Goal: Task Accomplishment & Management: Use online tool/utility

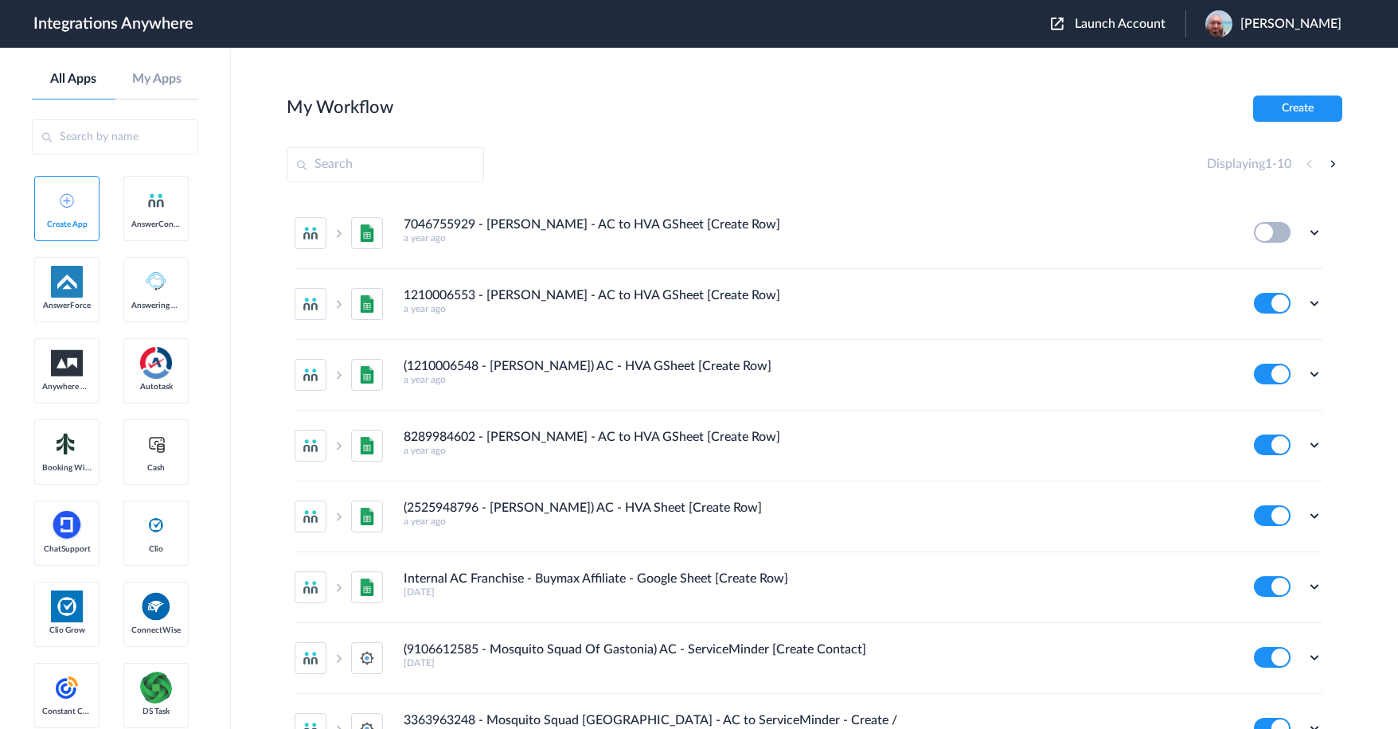
click at [1144, 17] on button "Launch Account" at bounding box center [1118, 24] width 135 height 15
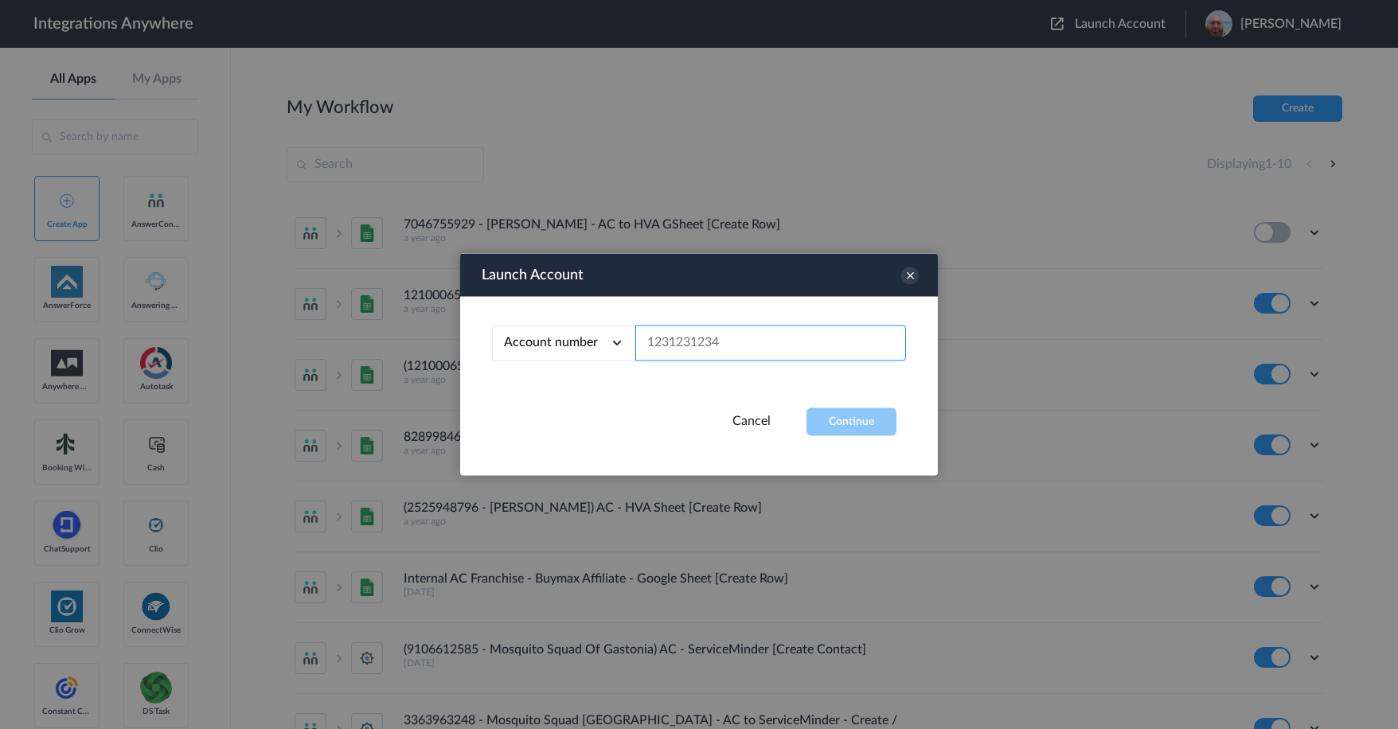
click at [704, 345] on input "text" at bounding box center [770, 344] width 271 height 36
paste input "9102169813"
type input "9102169813"
click at [840, 408] on button "Continue" at bounding box center [851, 422] width 90 height 28
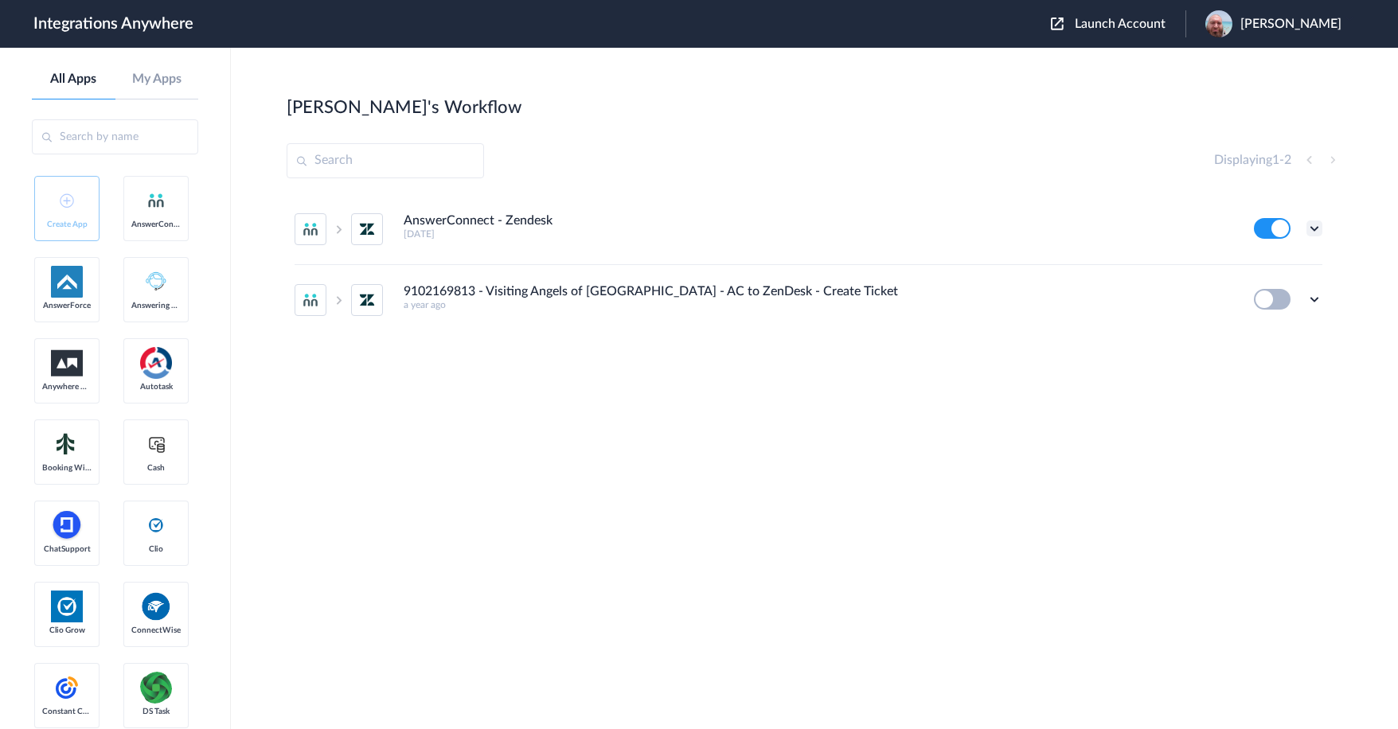
click at [1317, 227] on icon at bounding box center [1314, 228] width 16 height 16
click at [1274, 267] on li "Edit" at bounding box center [1270, 265] width 103 height 29
click at [1310, 230] on icon at bounding box center [1314, 228] width 16 height 16
click at [1281, 294] on link "Task history" at bounding box center [1268, 294] width 76 height 11
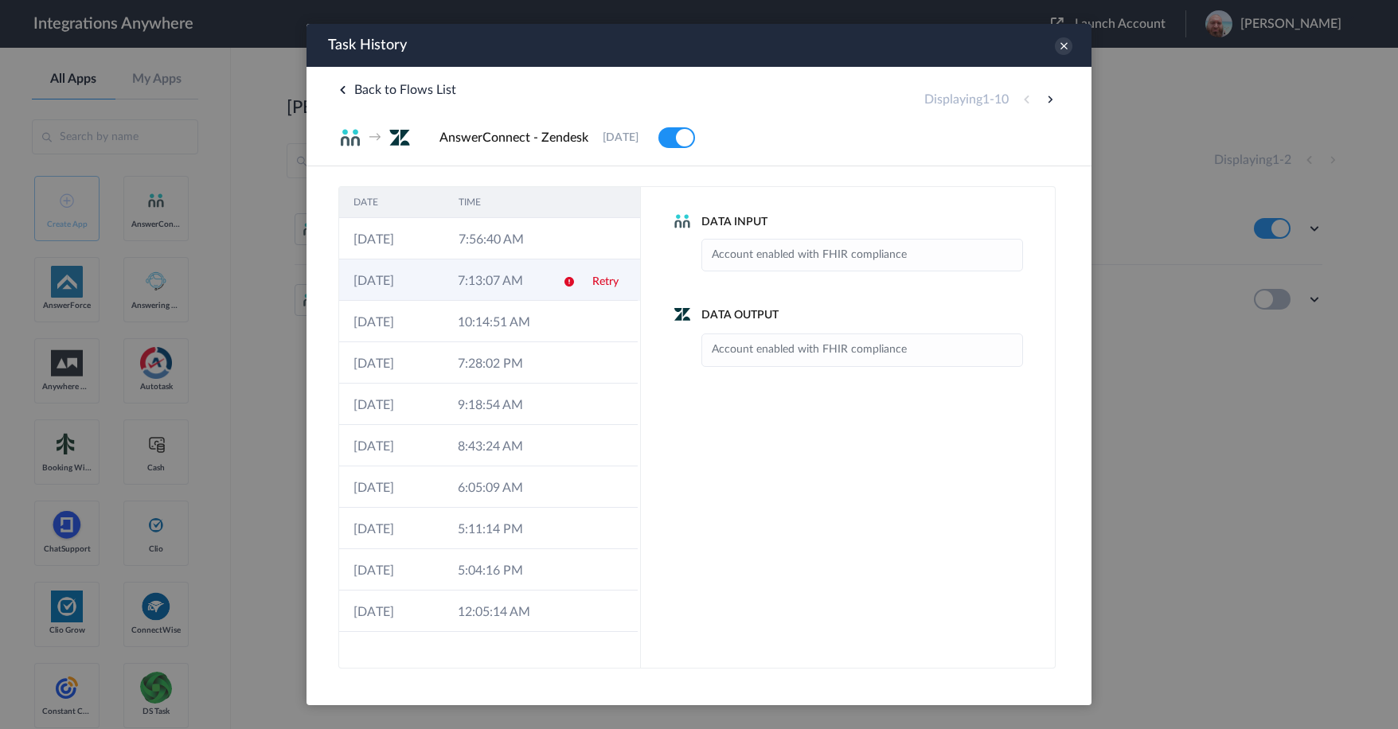
click at [465, 271] on td "7:13:07 AM" at bounding box center [495, 279] width 104 height 41
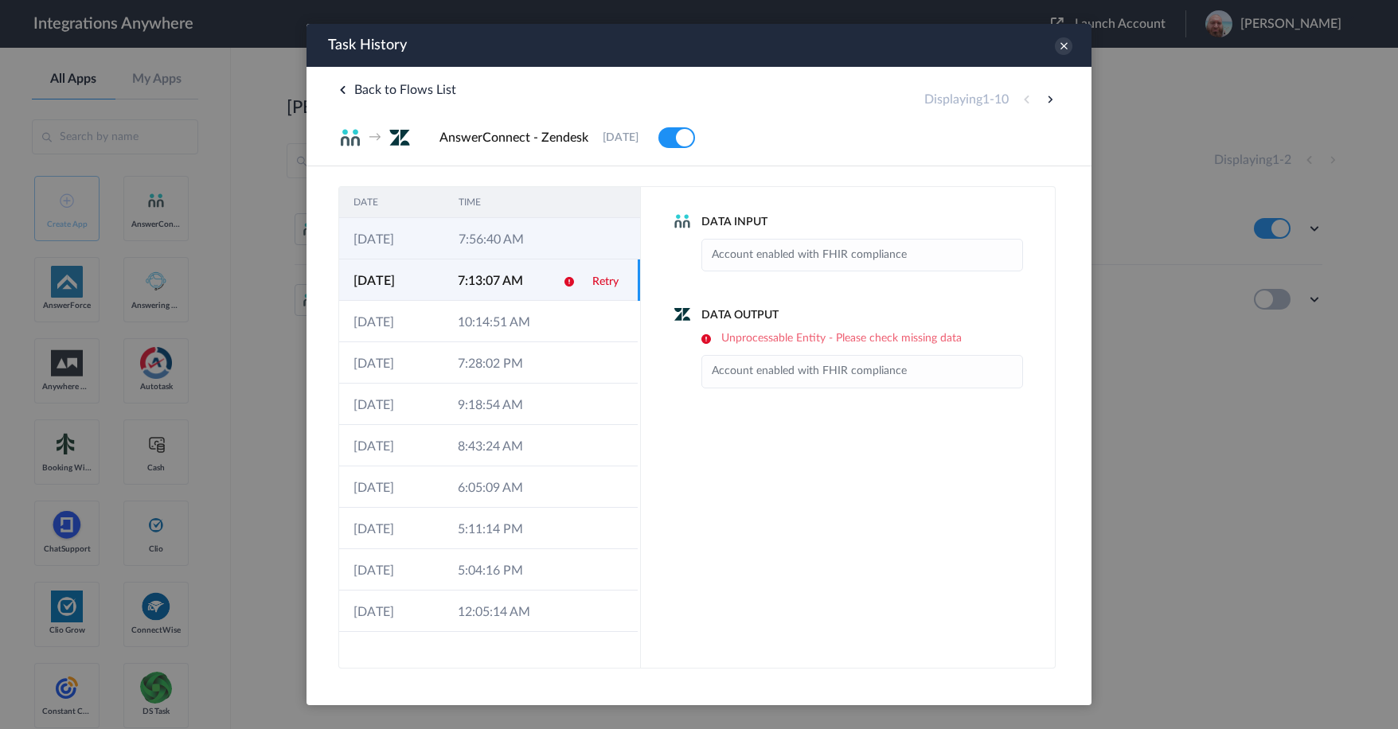
click at [507, 232] on td "7:56:40 AM" at bounding box center [496, 238] width 105 height 41
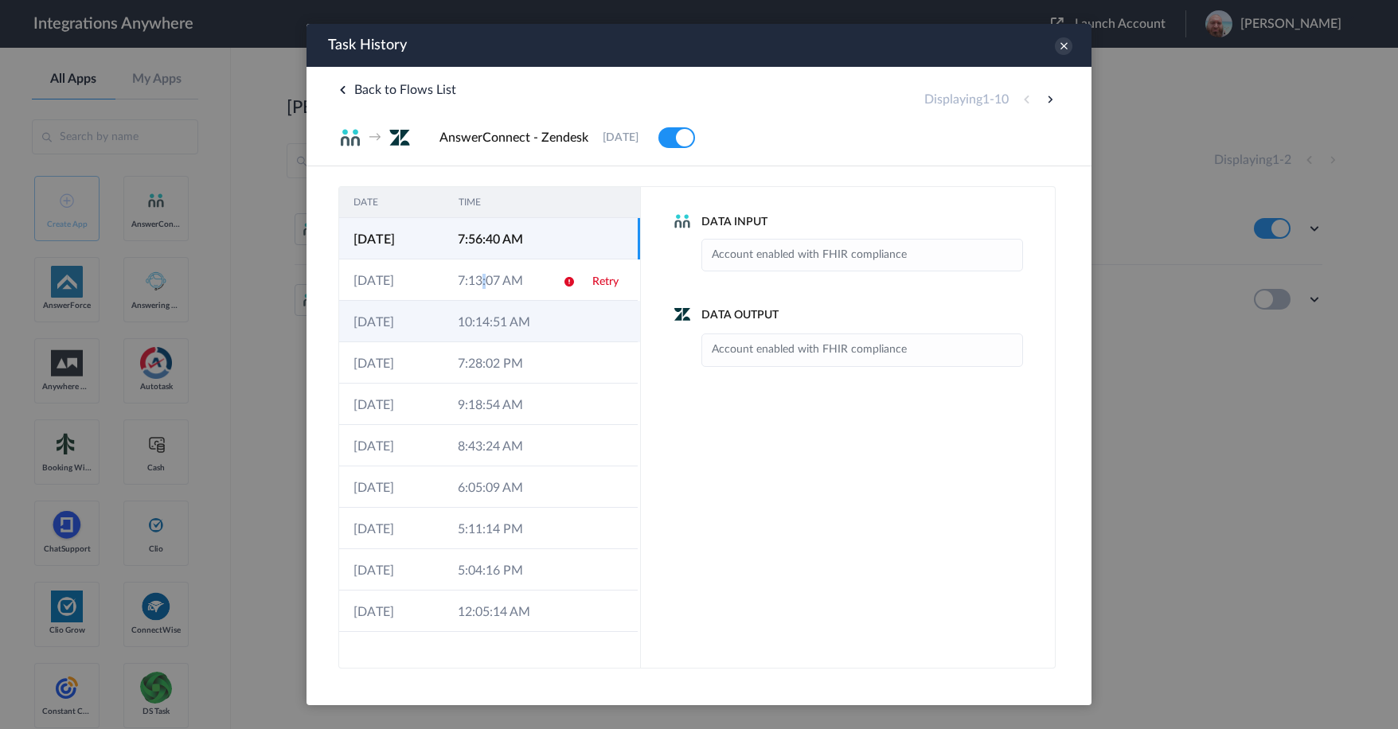
drag, startPoint x: 485, startPoint y: 280, endPoint x: 488, endPoint y: 304, distance: 24.1
click at [485, 280] on td "7:13:07 AM" at bounding box center [495, 279] width 104 height 41
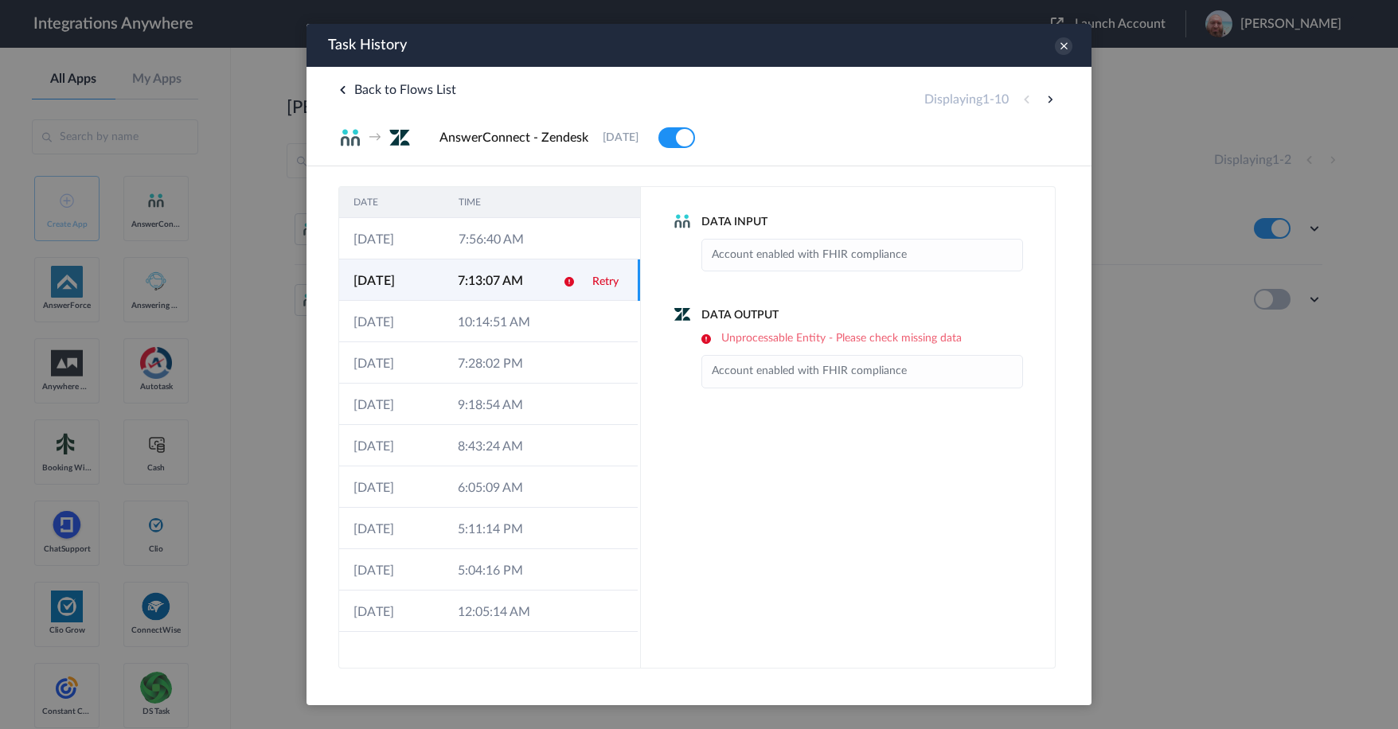
click at [914, 509] on div "Data Input Account enabled with FHIR compliance Data Output Unprocessable Entit…" at bounding box center [848, 427] width 415 height 482
click at [907, 537] on div "Data Input Account enabled with FHIR compliance Data Output Unprocessable Entit…" at bounding box center [848, 427] width 415 height 482
click at [603, 280] on link "Retry" at bounding box center [605, 281] width 26 height 11
click at [1065, 41] on icon at bounding box center [1064, 46] width 18 height 18
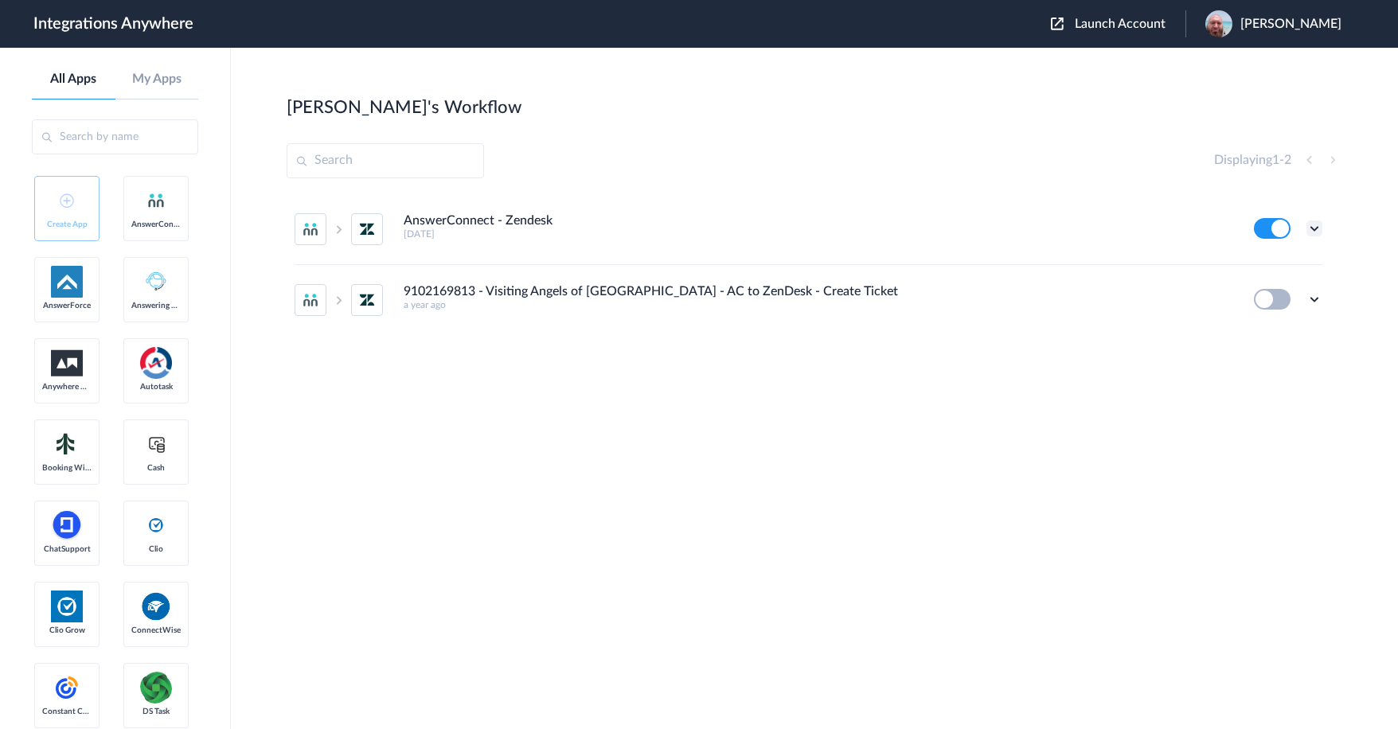
click at [1315, 228] on icon at bounding box center [1314, 228] width 16 height 16
click at [1292, 294] on link "Task history" at bounding box center [1268, 294] width 76 height 11
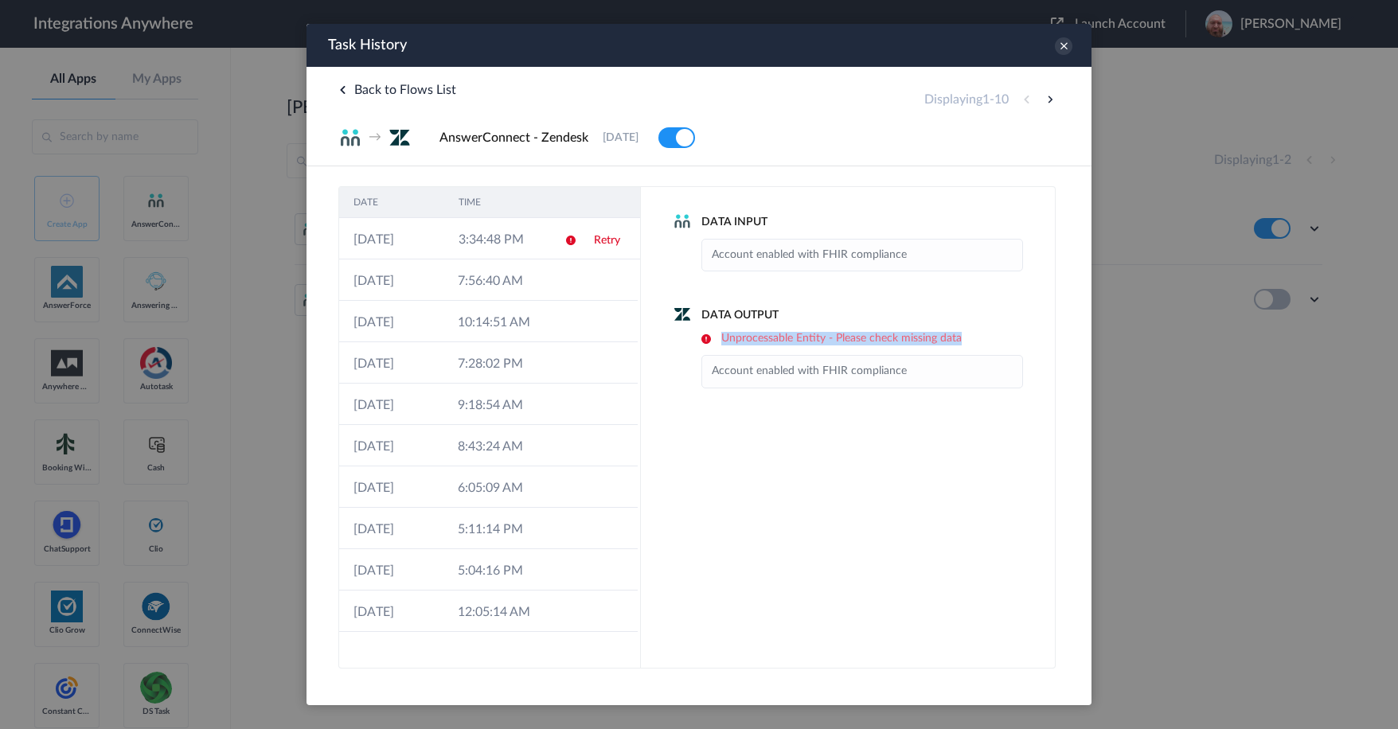
drag, startPoint x: 717, startPoint y: 338, endPoint x: 985, endPoint y: 338, distance: 267.4
click at [985, 338] on h6 "Unprocessable Entity - Please check missing data" at bounding box center [862, 339] width 322 height 14
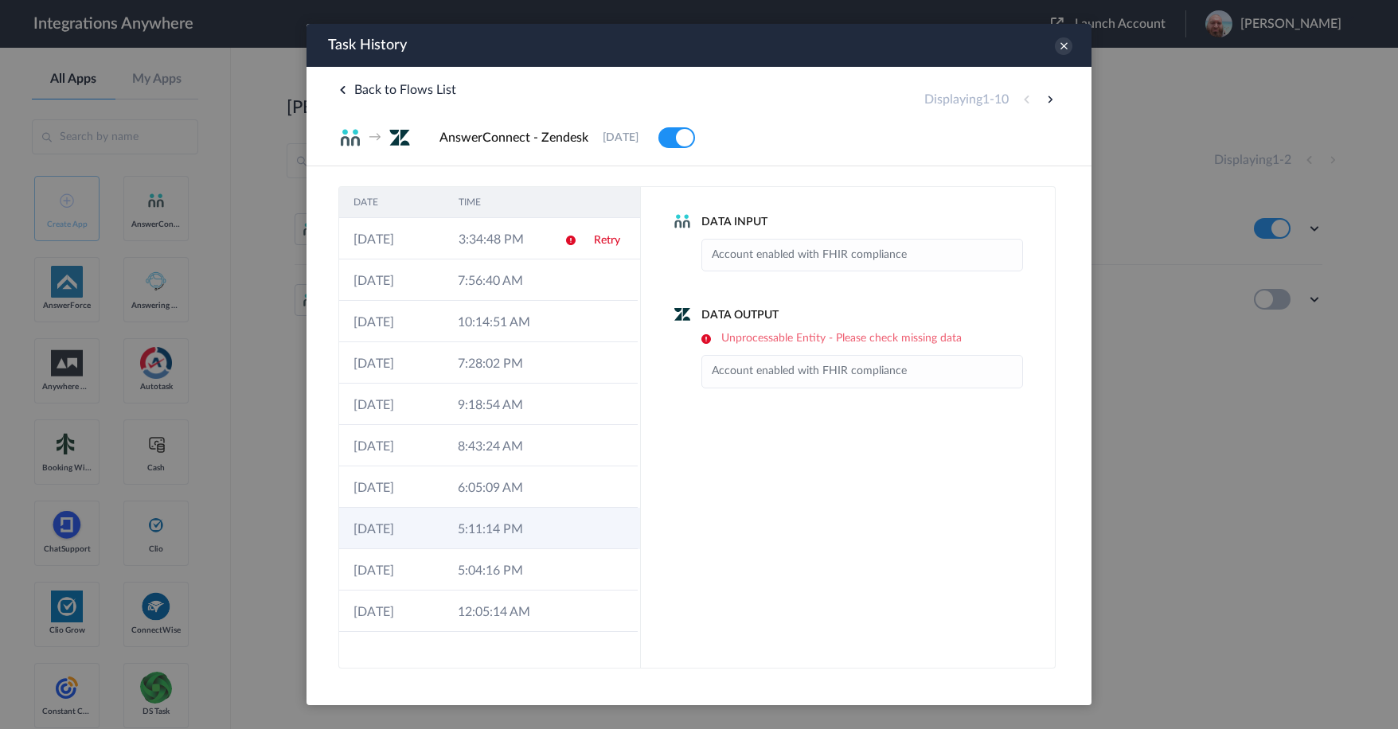
click at [520, 530] on td "5:11:14 PM" at bounding box center [495, 528] width 104 height 41
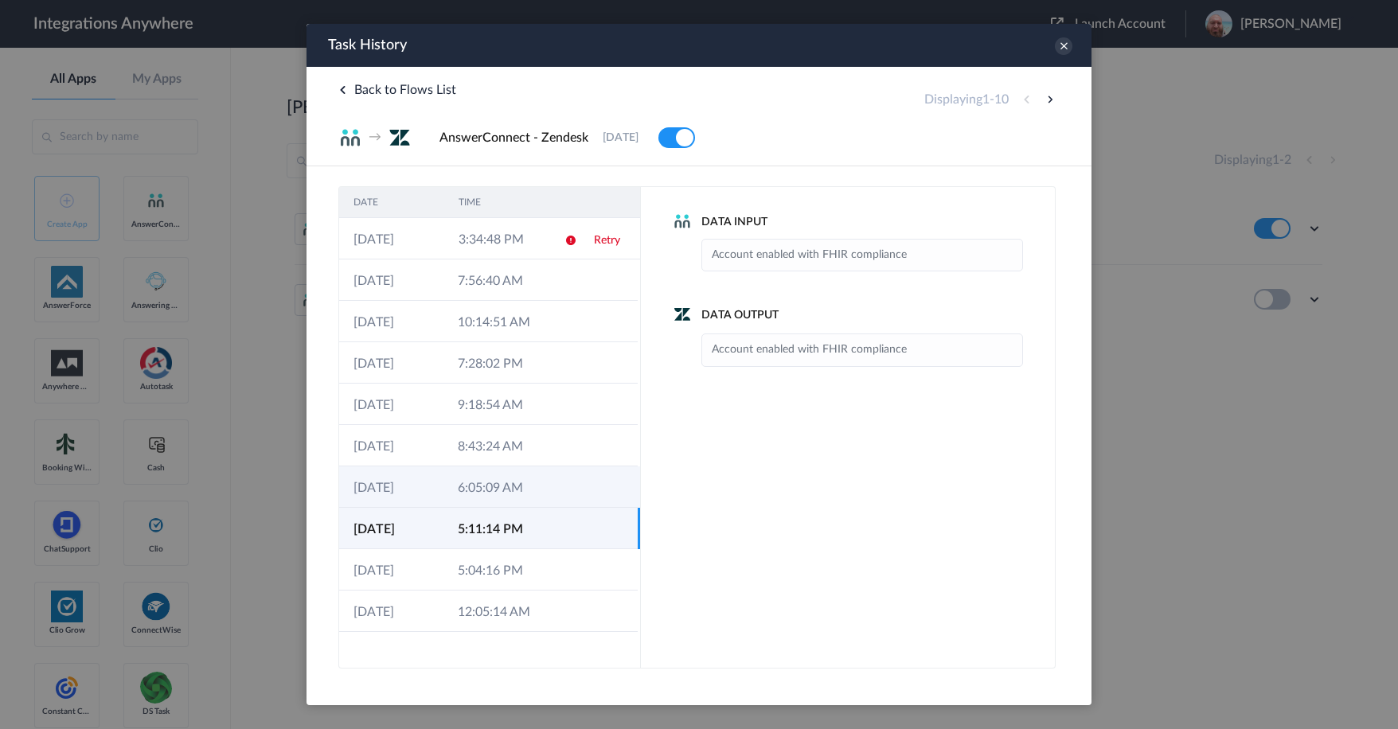
click at [499, 495] on td "6:05:09 AM" at bounding box center [495, 486] width 104 height 41
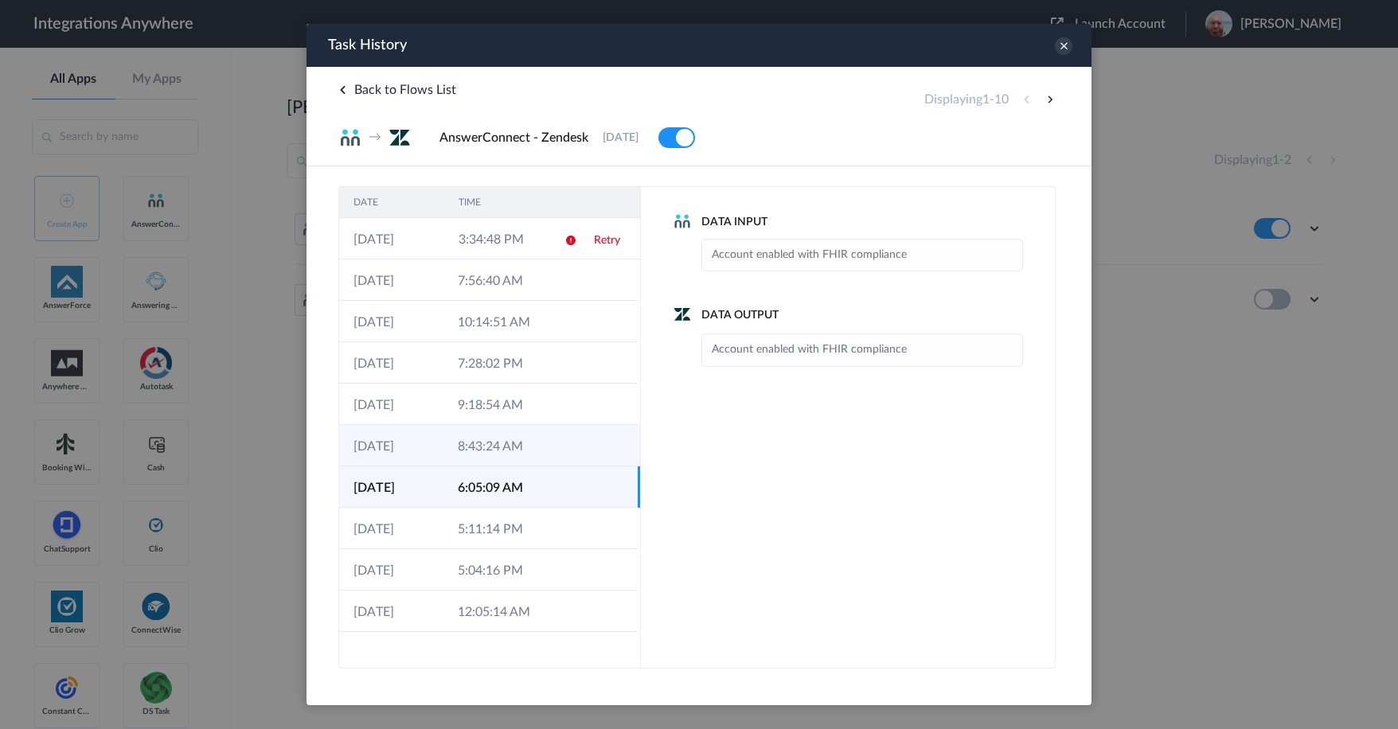
click at [489, 443] on td "8:43:24 AM" at bounding box center [495, 445] width 104 height 41
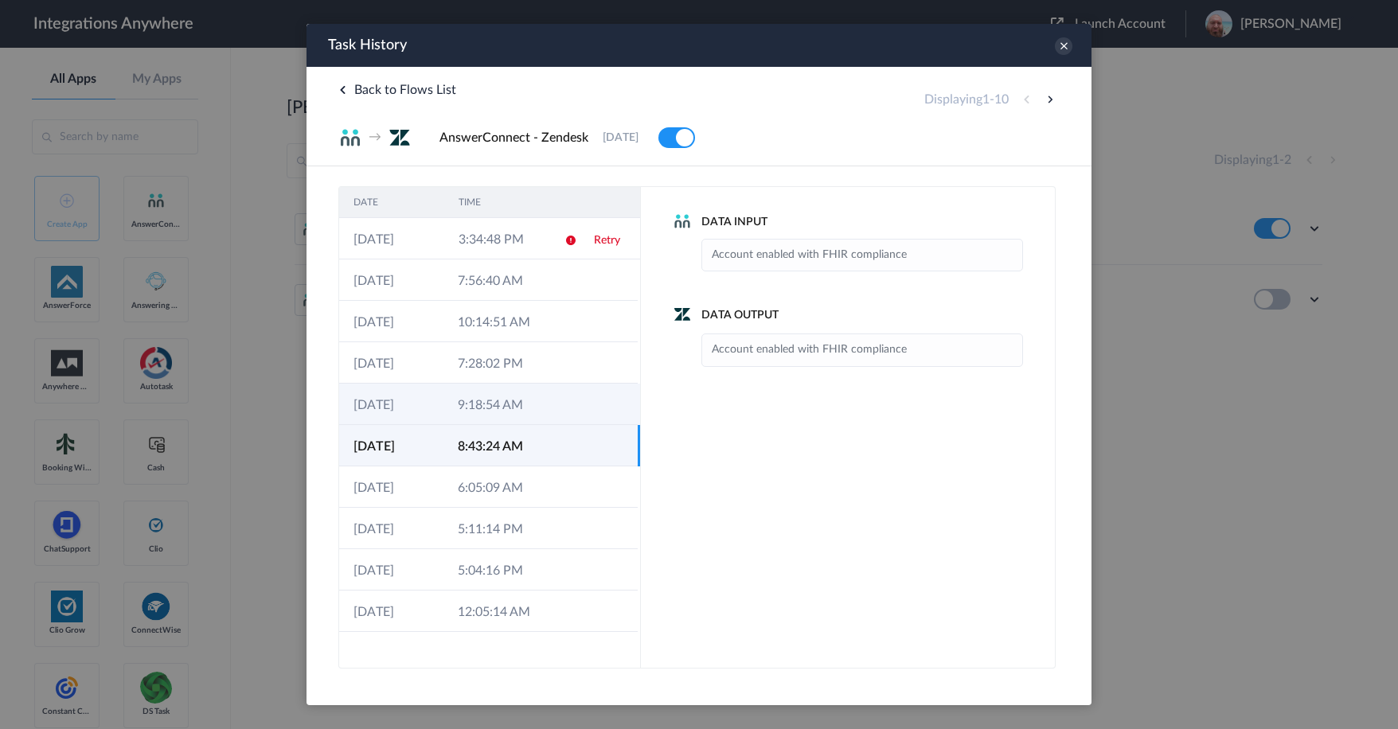
click at [489, 404] on td "9:18:54 AM" at bounding box center [495, 404] width 104 height 41
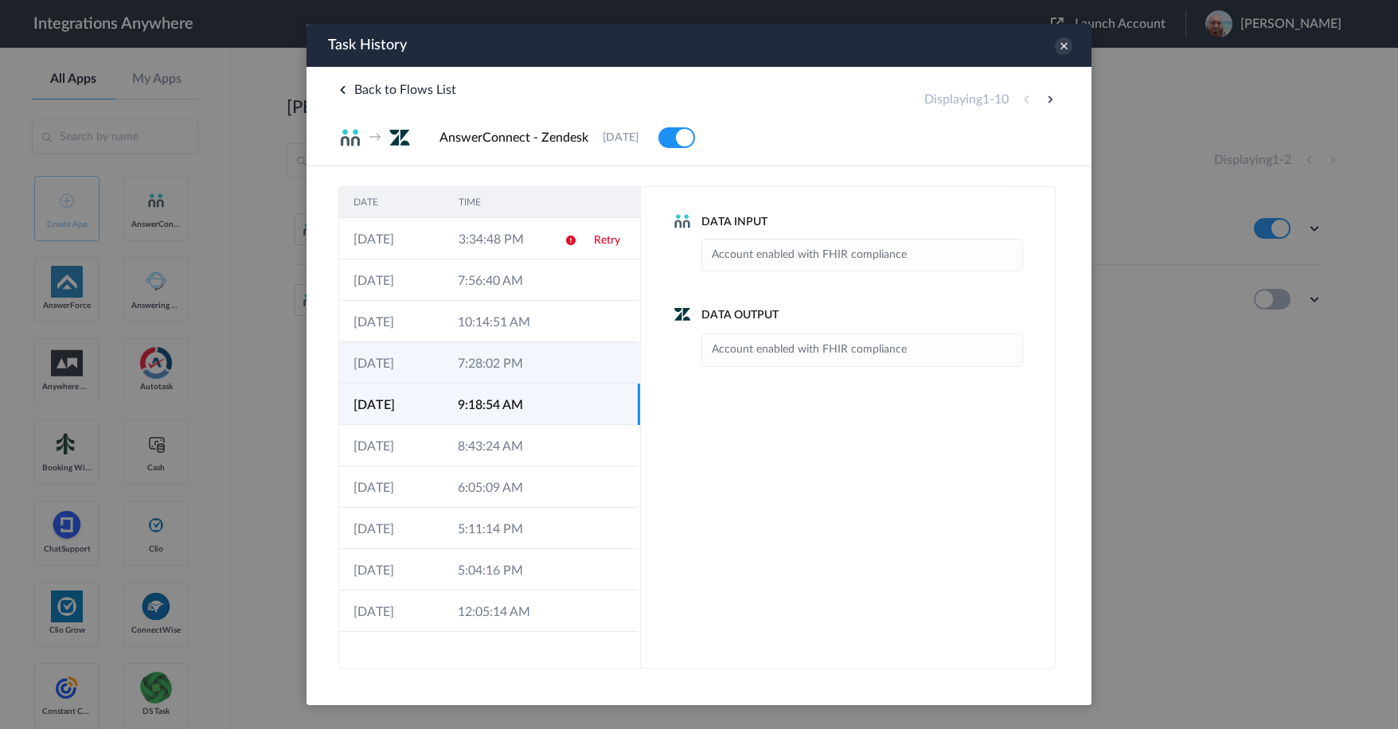
click at [489, 356] on td "7:28:02 PM" at bounding box center [495, 362] width 104 height 41
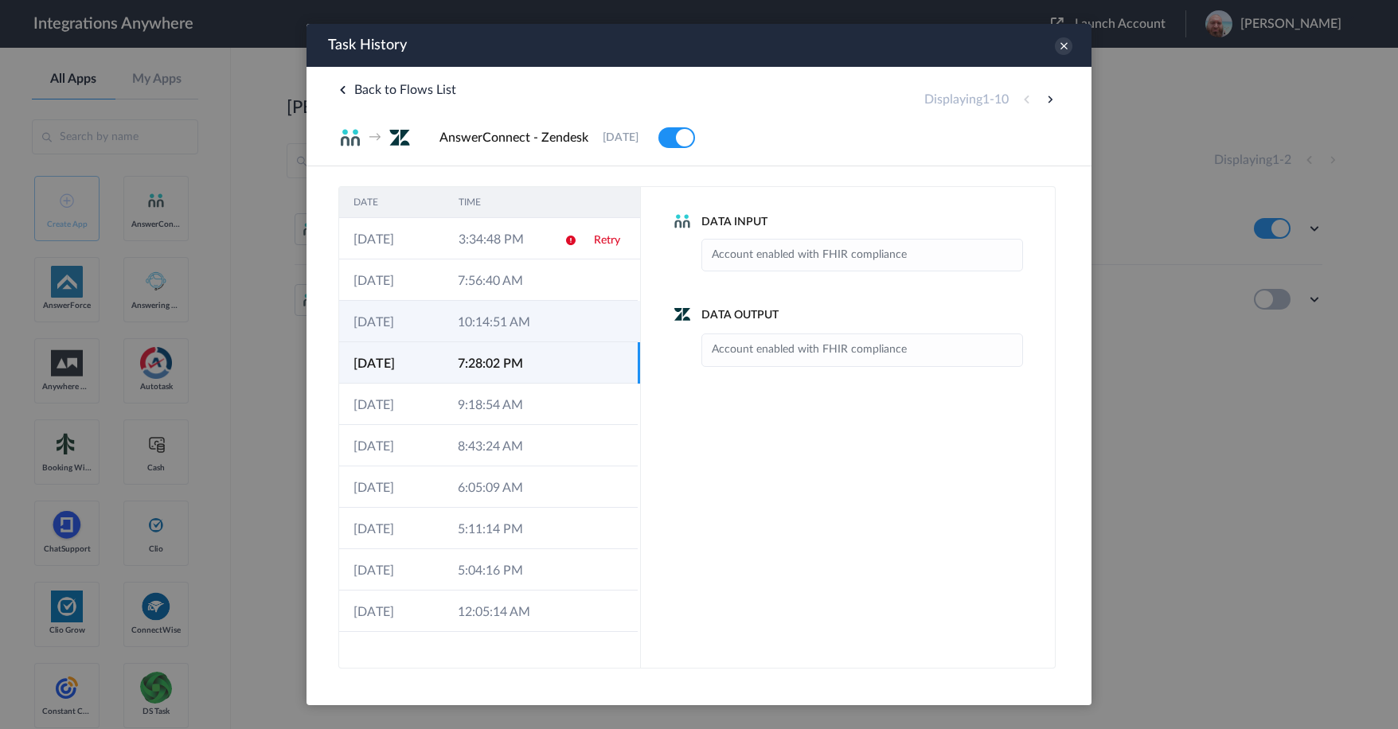
click at [488, 316] on td "10:14:51 AM" at bounding box center [495, 321] width 104 height 41
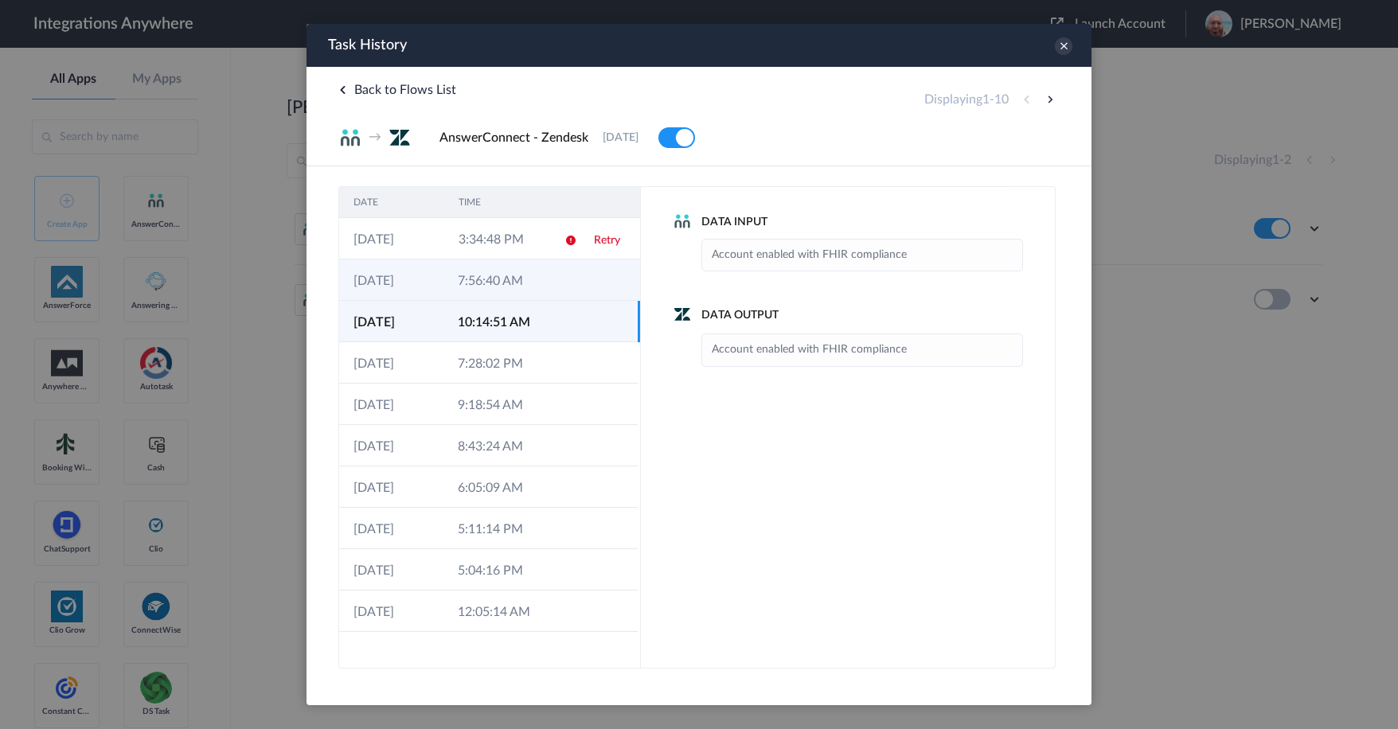
click at [489, 286] on td "7:56:40 AM" at bounding box center [495, 279] width 104 height 41
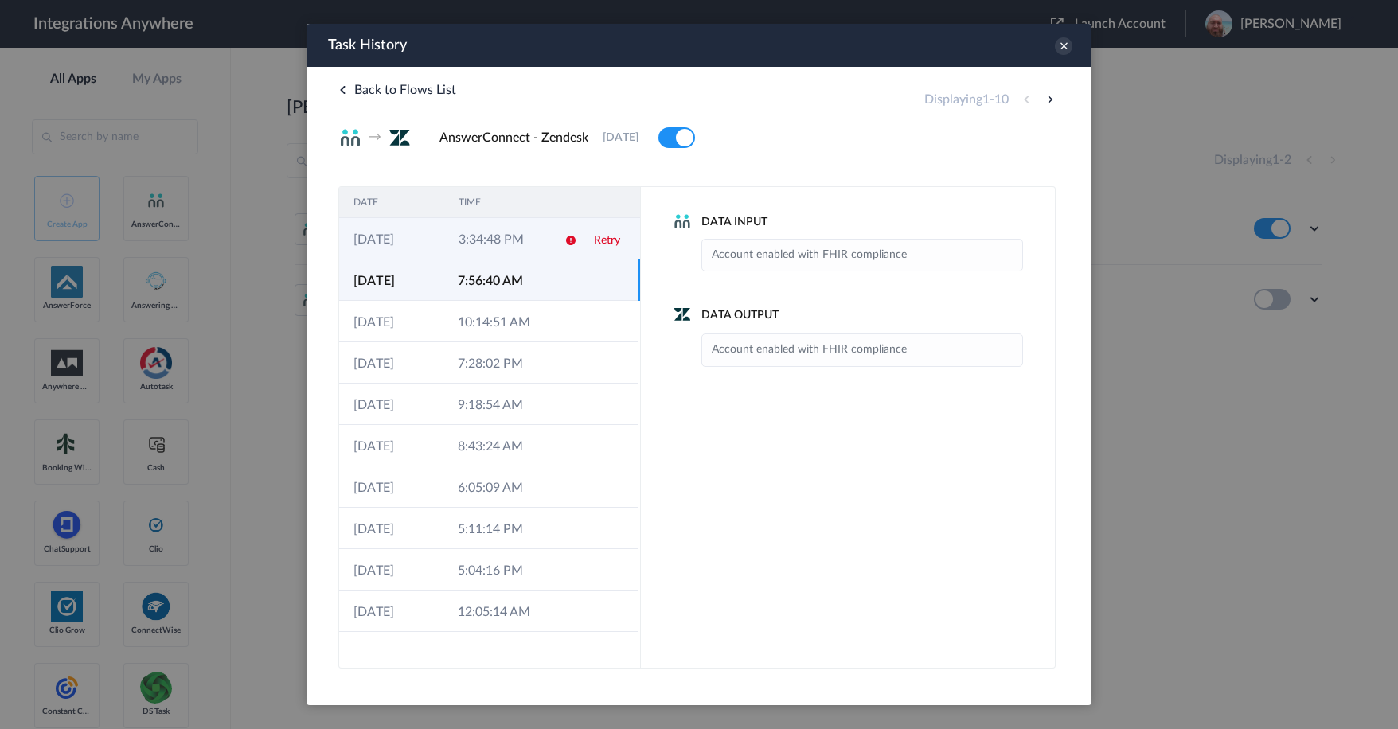
click at [492, 240] on td "3:34:48 PM" at bounding box center [496, 238] width 105 height 41
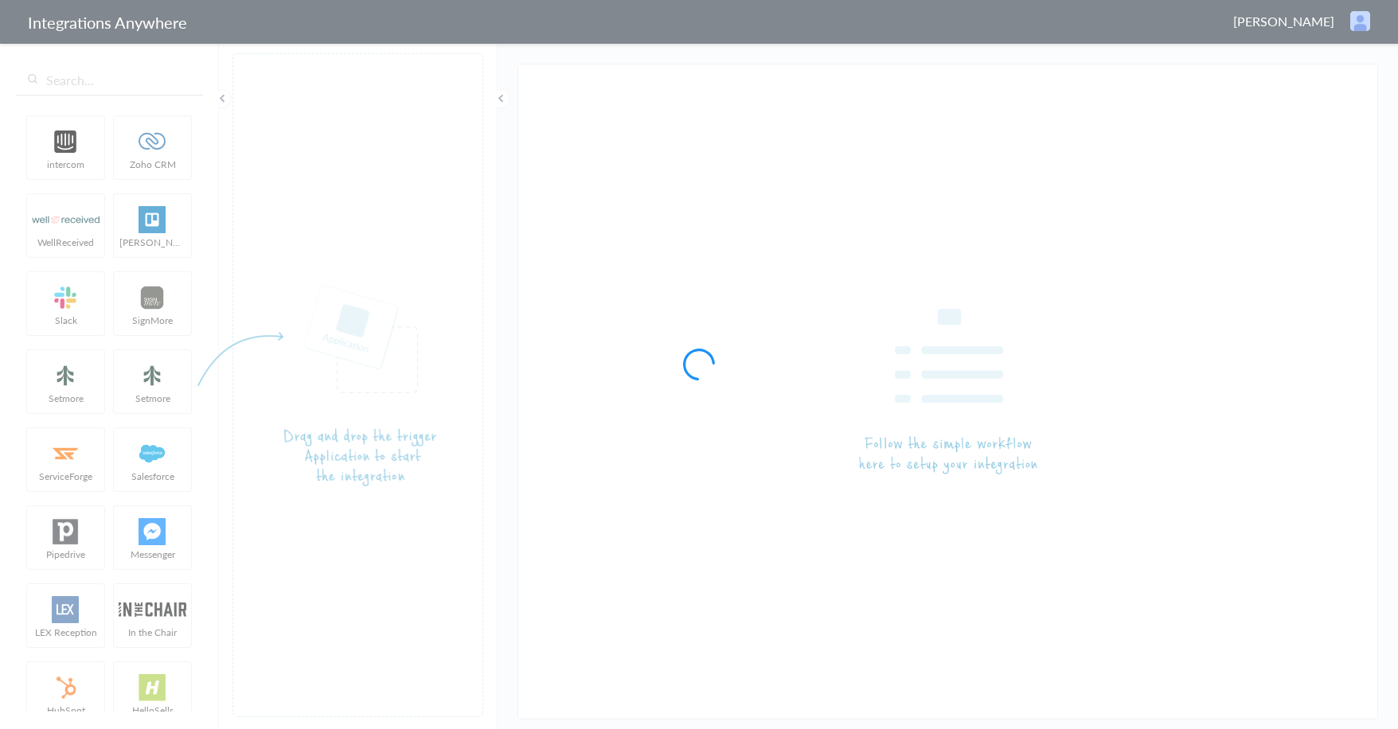
type input "AnswerConnect - Zendesk"
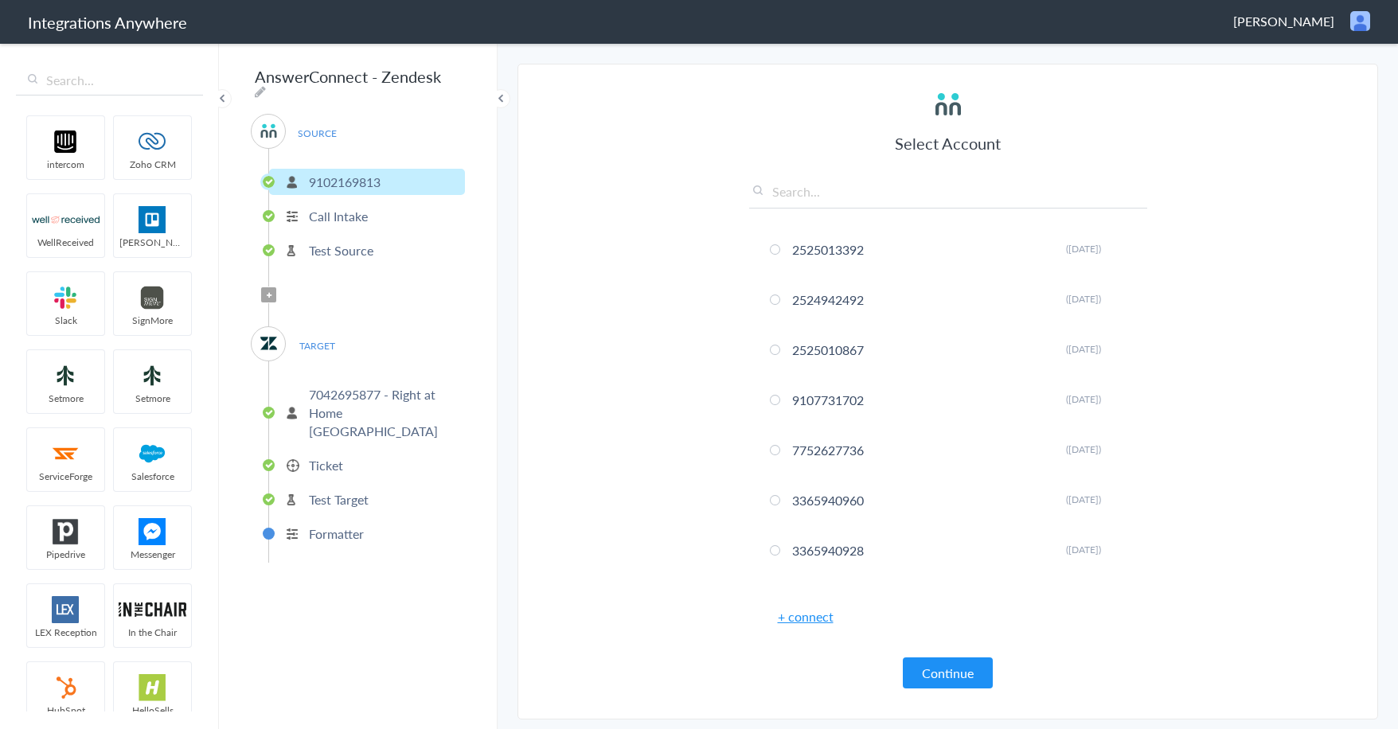
click at [337, 411] on p "7042695877 - Right at Home [GEOGRAPHIC_DATA]" at bounding box center [385, 412] width 152 height 55
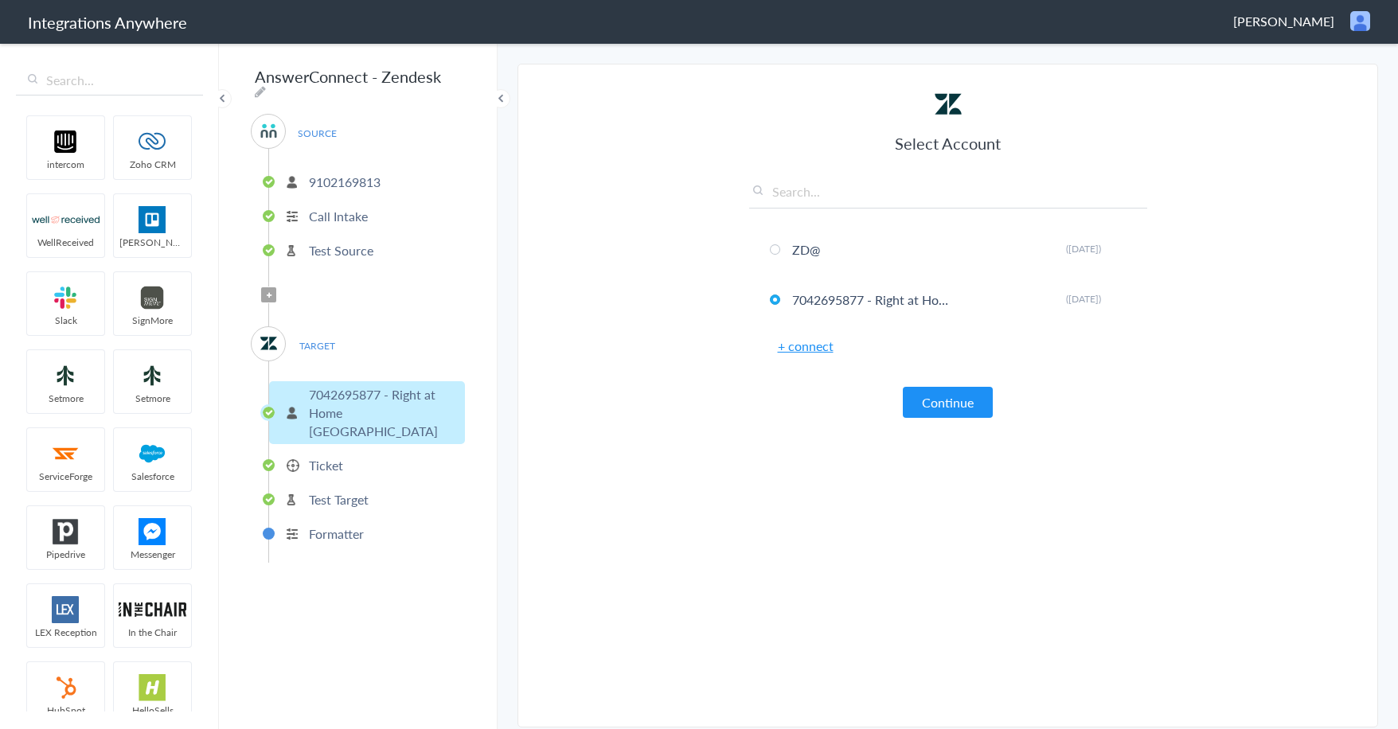
click at [346, 452] on li "Ticket" at bounding box center [367, 465] width 196 height 26
